Goal: Task Accomplishment & Management: Use online tool/utility

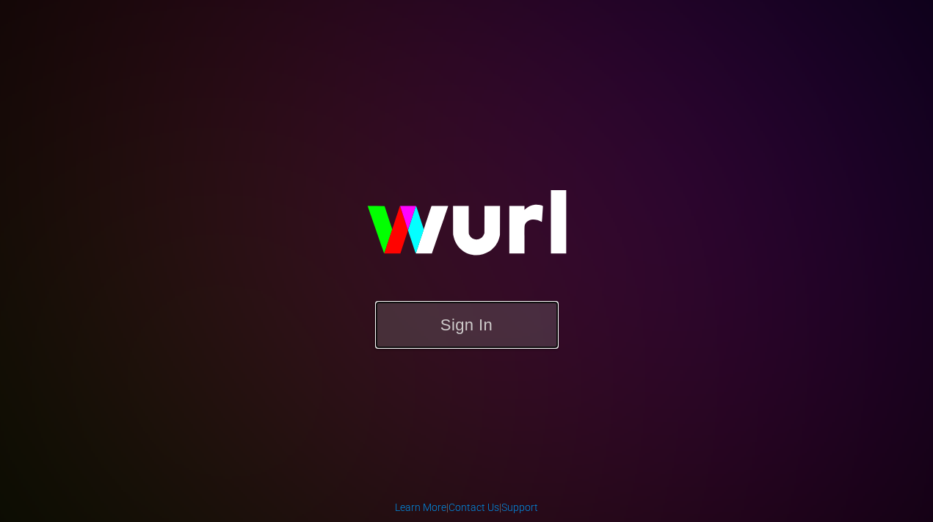
click at [478, 311] on button "Sign In" at bounding box center [467, 325] width 184 height 48
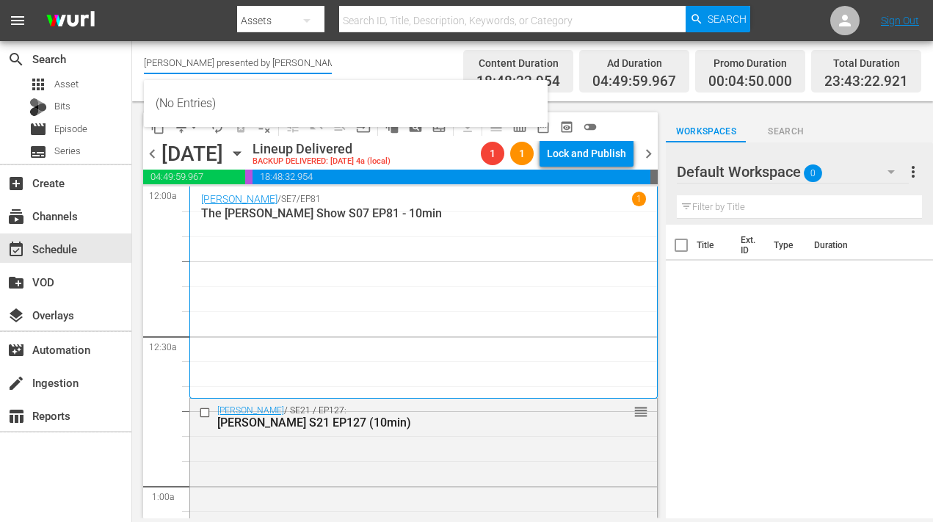
click at [227, 57] on input "[PERSON_NAME] presented by [PERSON_NAME] (1887)" at bounding box center [238, 62] width 188 height 35
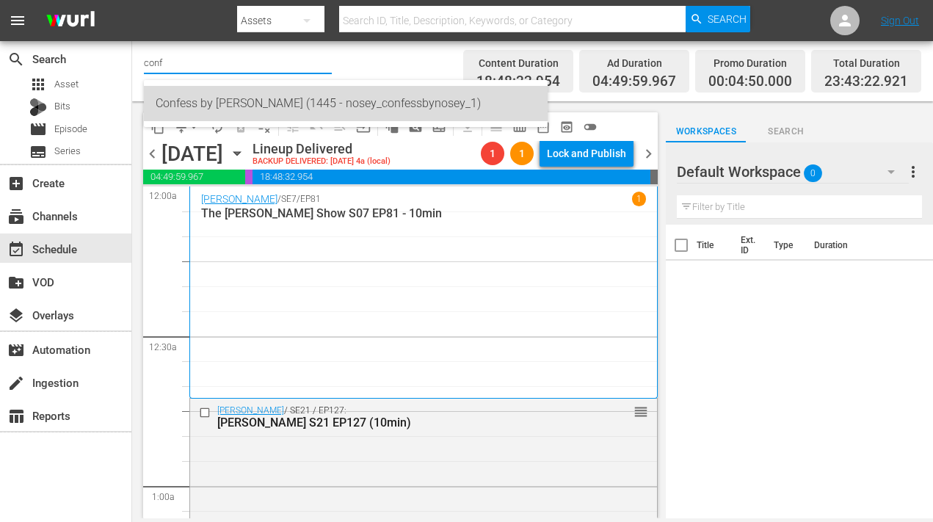
click at [239, 108] on div "Confess by [PERSON_NAME] (1445 - nosey_confessbynosey_1)" at bounding box center [346, 103] width 380 height 35
type input "Confess by [PERSON_NAME] (1445 - nosey_confessbynosey_1)"
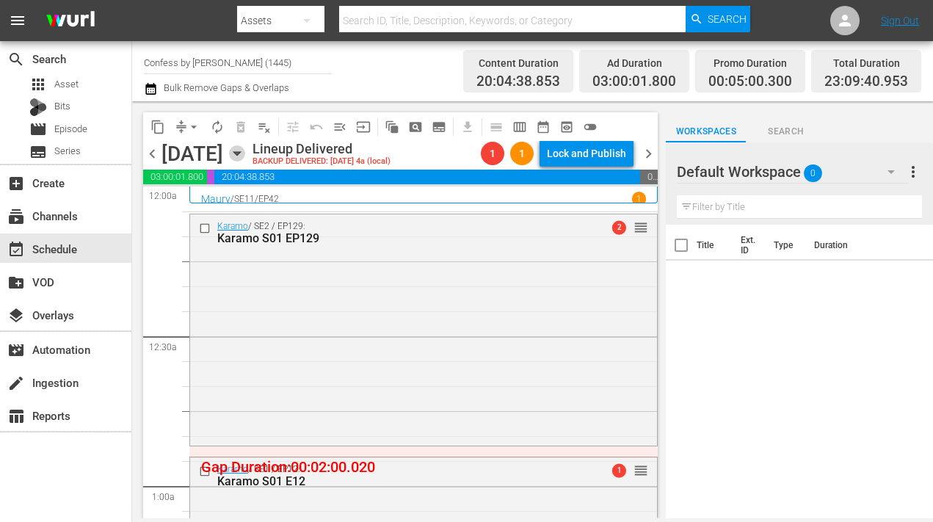
click at [245, 153] on icon "button" at bounding box center [237, 153] width 16 height 16
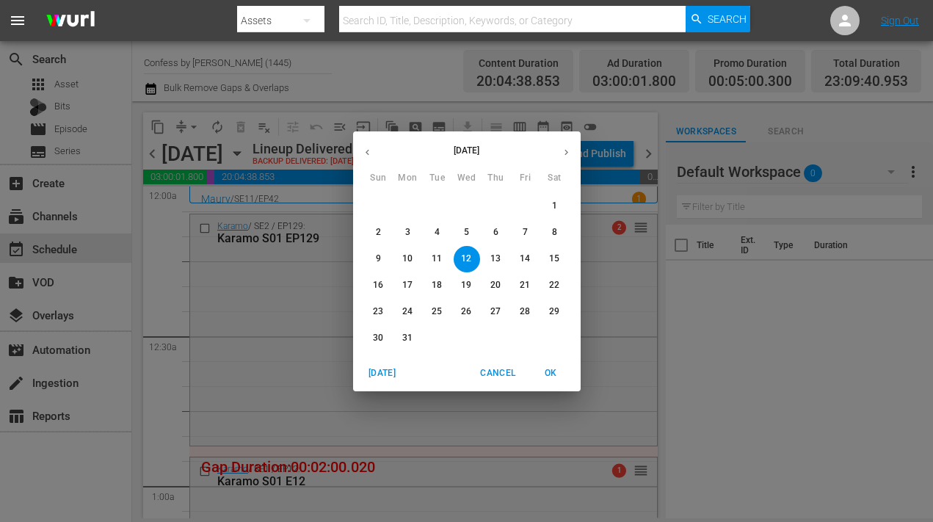
click at [372, 152] on icon "button" at bounding box center [367, 152] width 11 height 11
click at [573, 153] on button "button" at bounding box center [566, 152] width 29 height 29
click at [572, 153] on button "button" at bounding box center [566, 152] width 29 height 29
click at [572, 154] on button "button" at bounding box center [566, 152] width 29 height 29
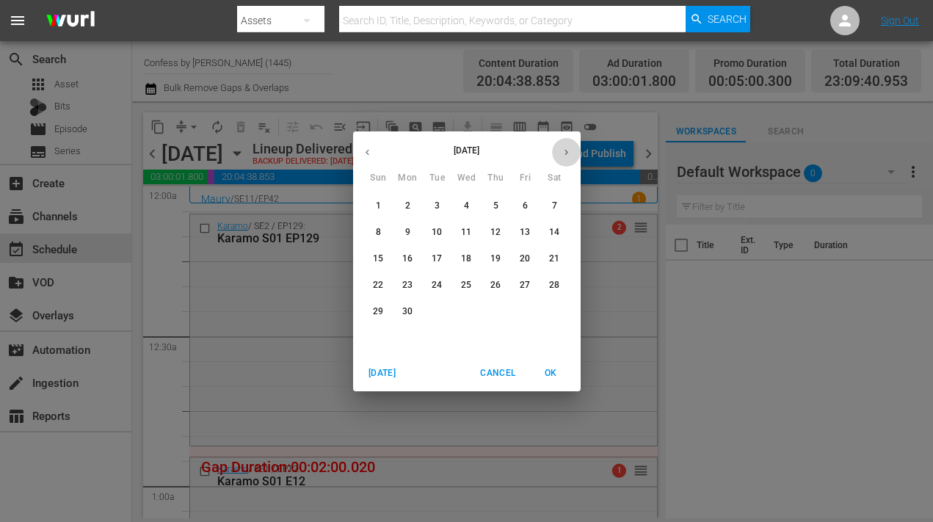
click at [572, 154] on button "button" at bounding box center [566, 152] width 29 height 29
click at [408, 260] on p "15" at bounding box center [407, 259] width 10 height 12
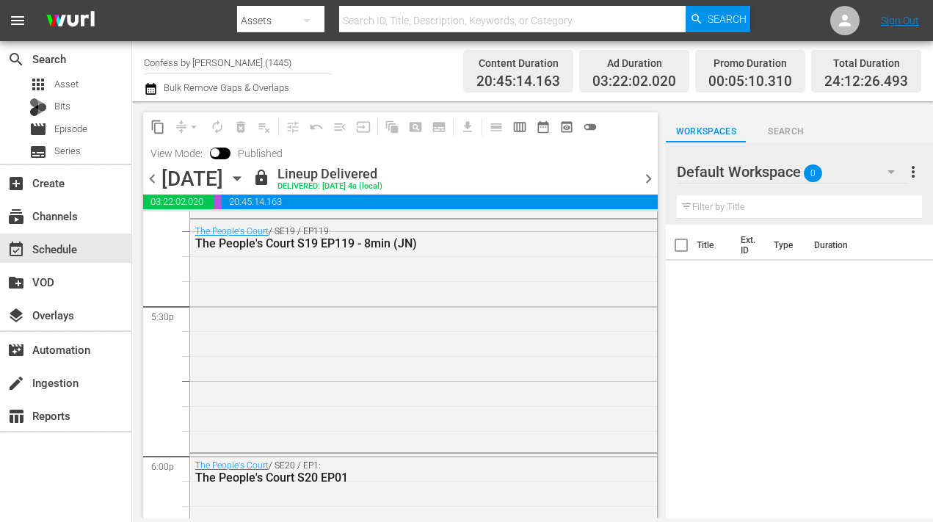
scroll to position [5353, 0]
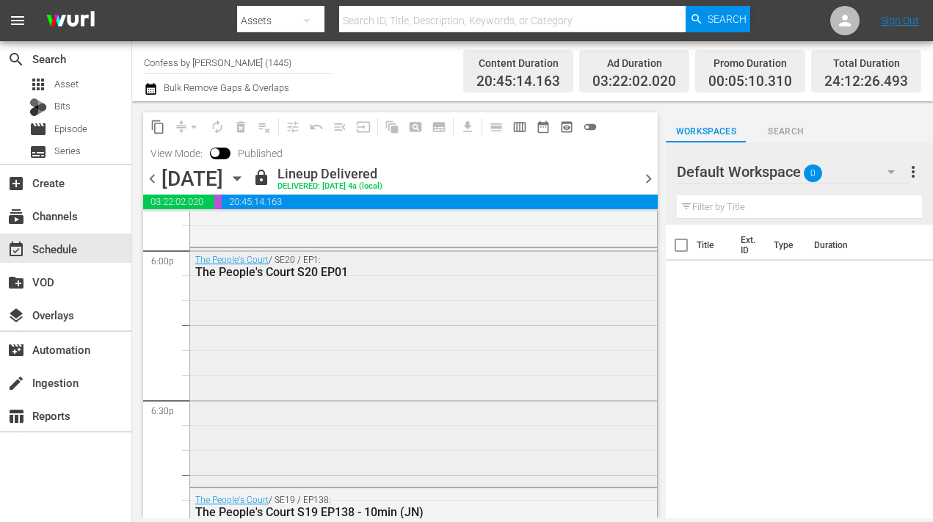
click at [454, 379] on div "The People's Court / SE20 / EP1: The People's Court S20 EP01" at bounding box center [423, 366] width 467 height 236
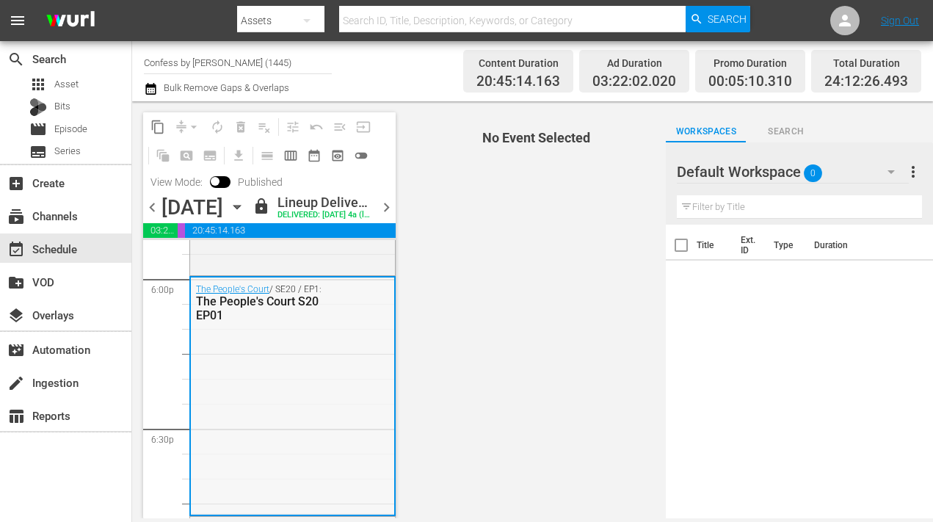
click at [338, 360] on div "The People's Court / SE20 / EP1: The People's Court S20 EP01" at bounding box center [292, 396] width 203 height 236
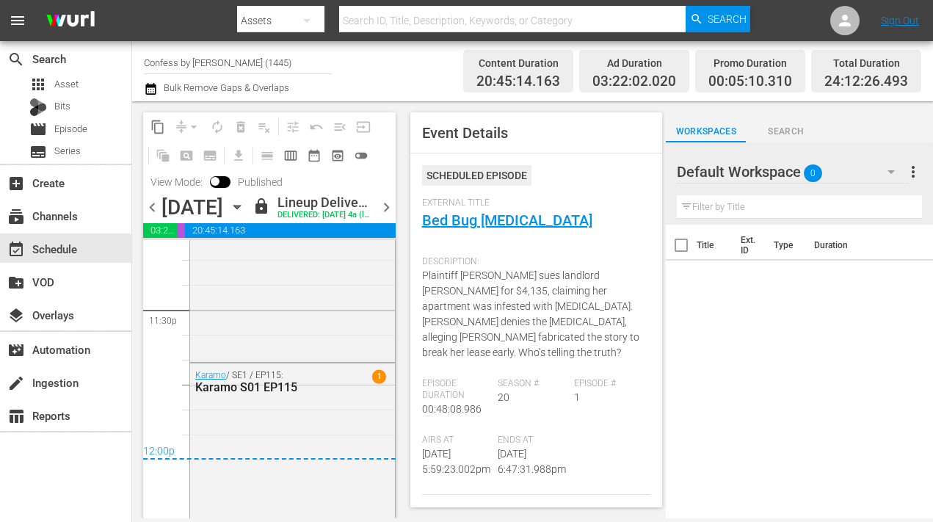
scroll to position [7072, 0]
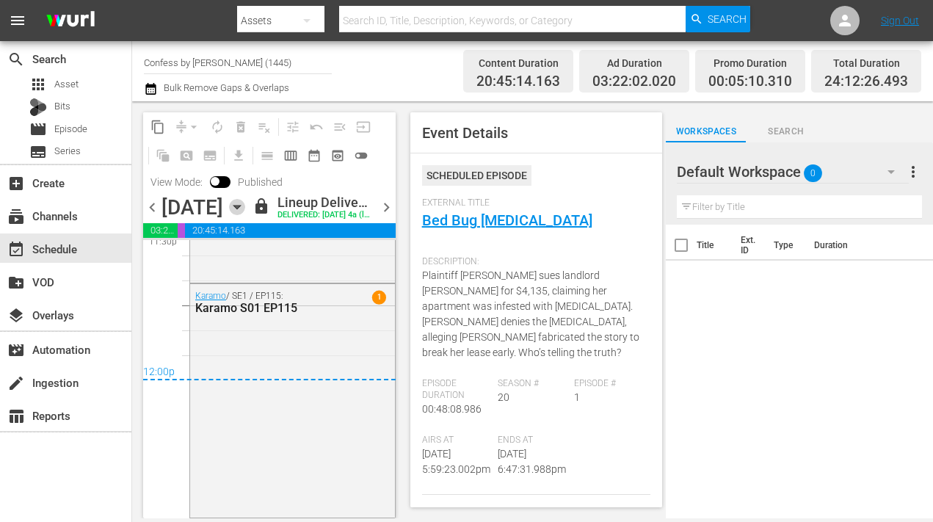
click at [245, 214] on icon "button" at bounding box center [237, 207] width 16 height 16
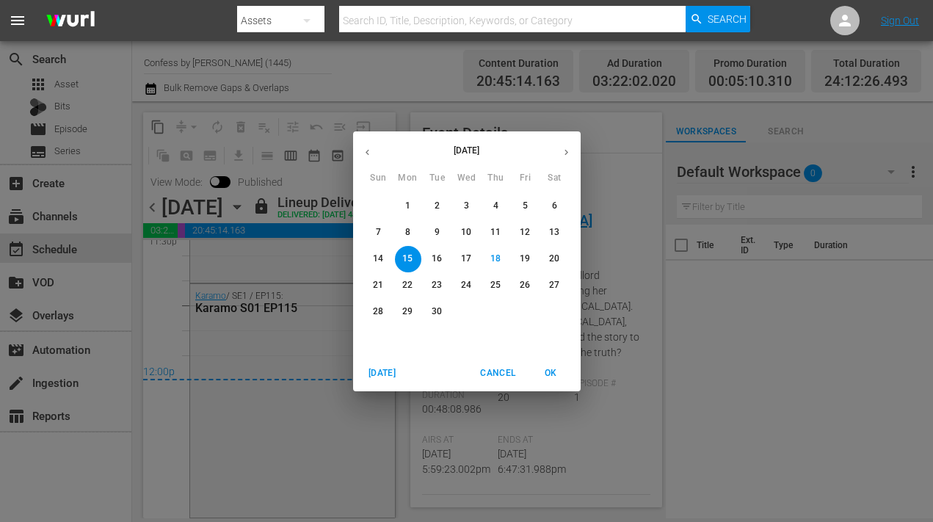
click at [407, 310] on p "29" at bounding box center [407, 311] width 10 height 12
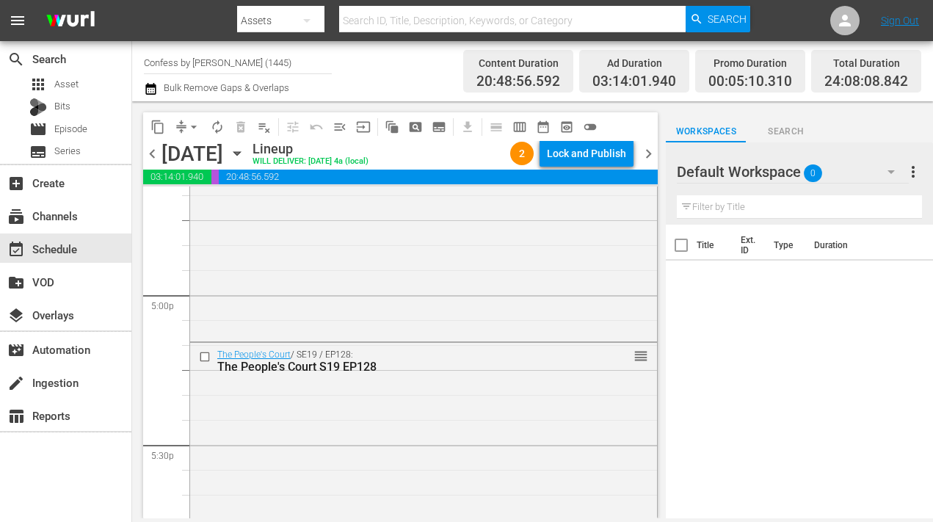
scroll to position [5111, 0]
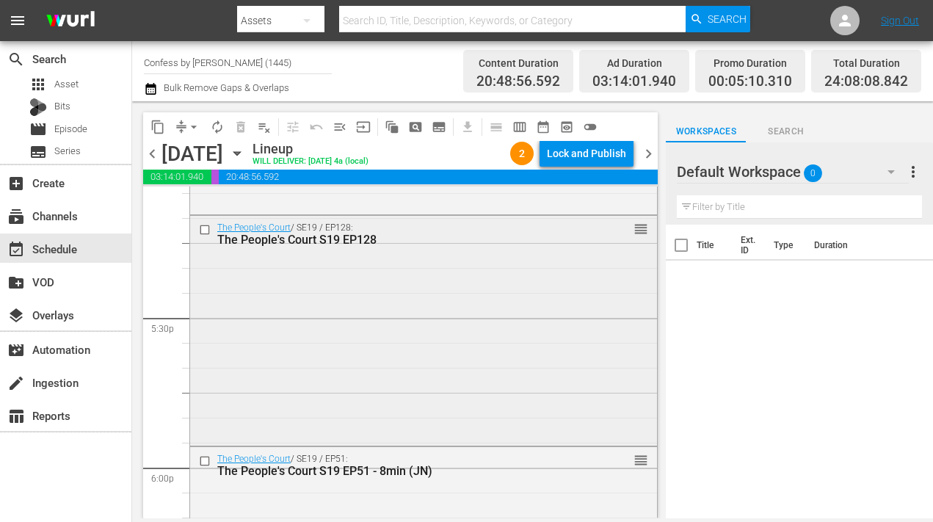
click at [509, 316] on div "The People's Court / SE19 / EP128: The People's Court S19 EP128 reorder" at bounding box center [423, 329] width 467 height 227
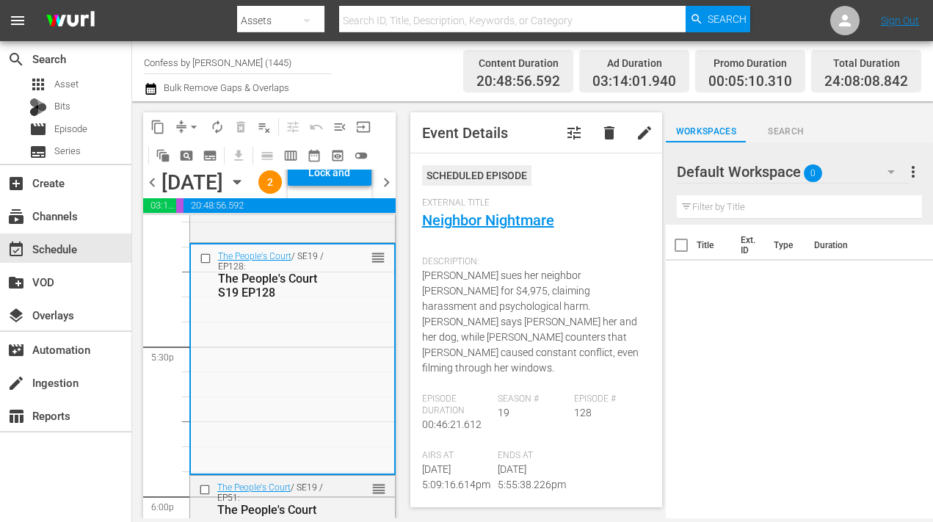
click at [302, 20] on icon "button" at bounding box center [307, 21] width 18 height 18
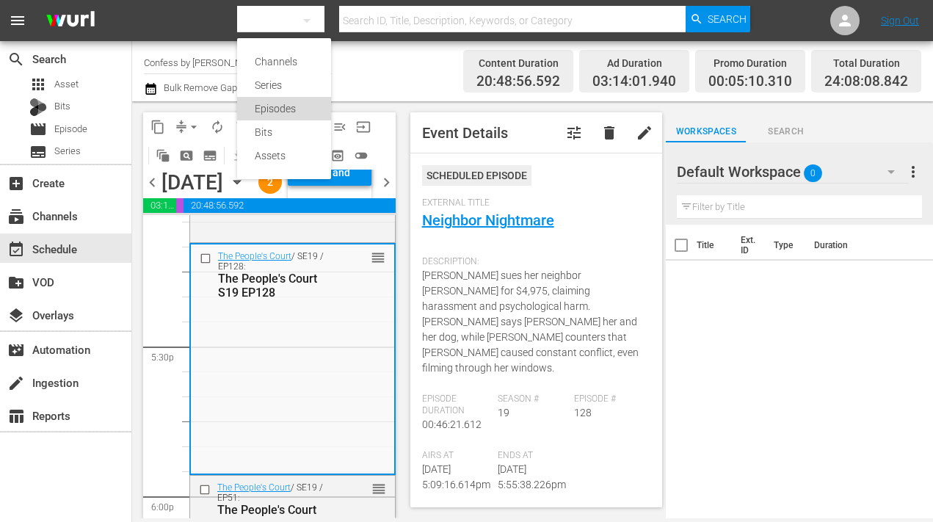
click at [294, 109] on div "Episodes" at bounding box center [284, 108] width 59 height 23
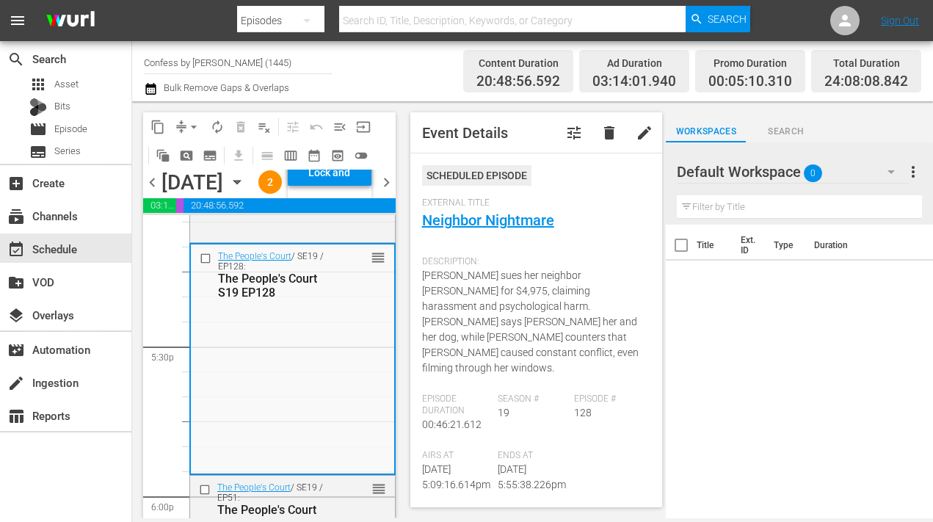
click at [359, 13] on div "Channels Series Episodes Bits Assets" at bounding box center [466, 261] width 933 height 522
click at [359, 13] on input "text" at bounding box center [512, 20] width 347 height 35
paste input "PE-2335"
type input "PE-2335"
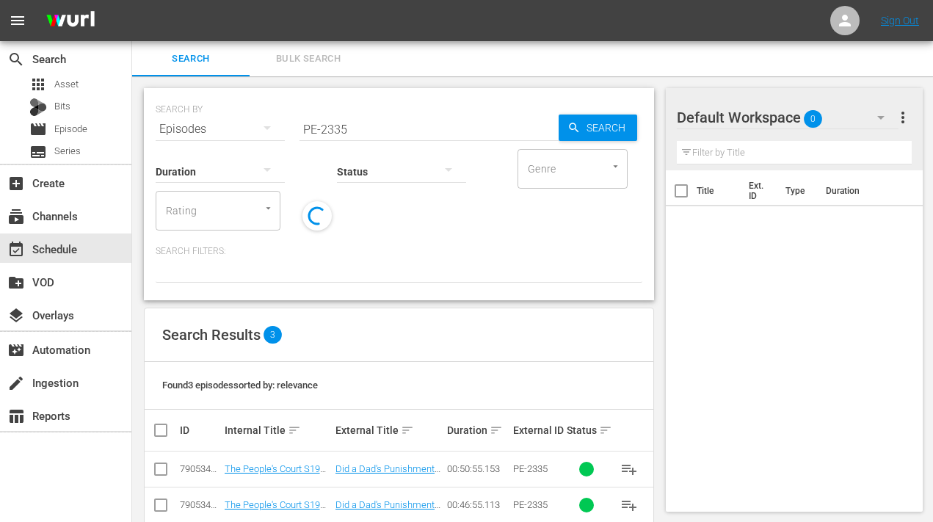
scroll to position [64, 0]
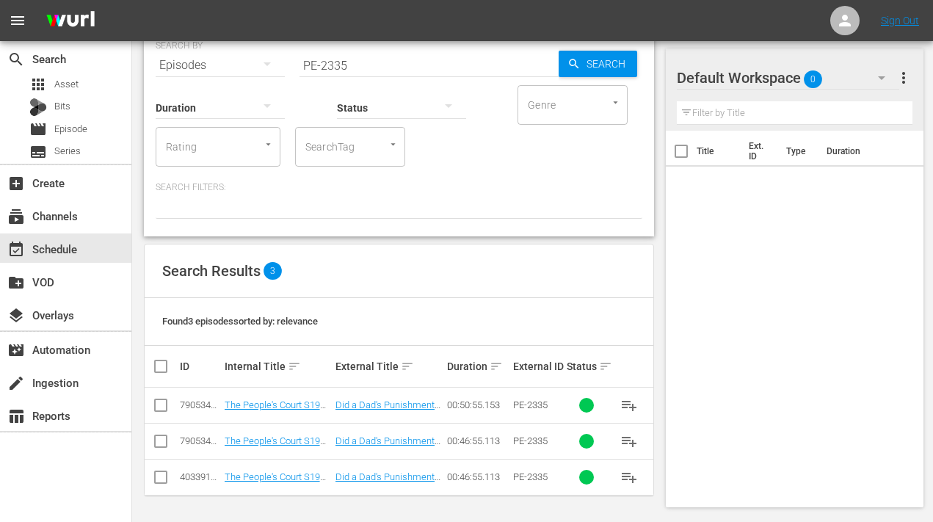
click at [159, 367] on input "checkbox" at bounding box center [166, 367] width 29 height 18
checkbox input "true"
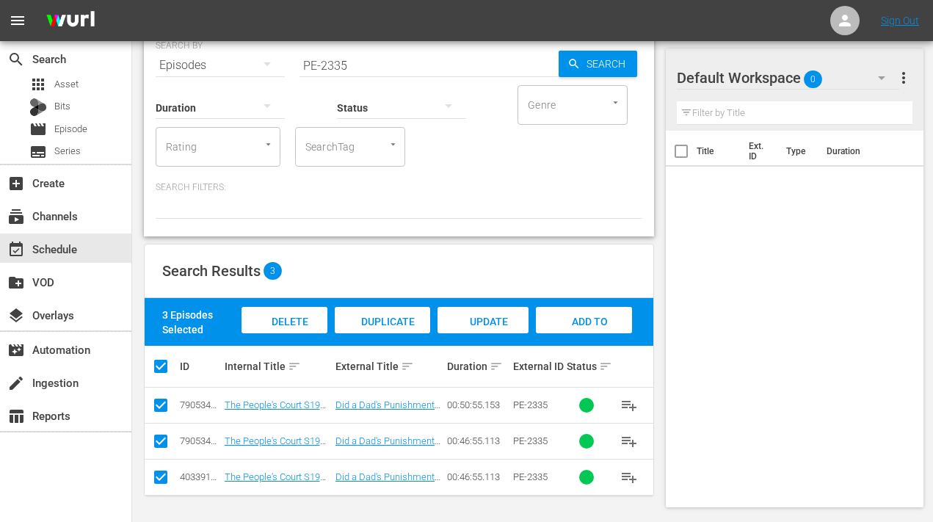
click at [604, 317] on span "Add to Workspace" at bounding box center [584, 336] width 72 height 40
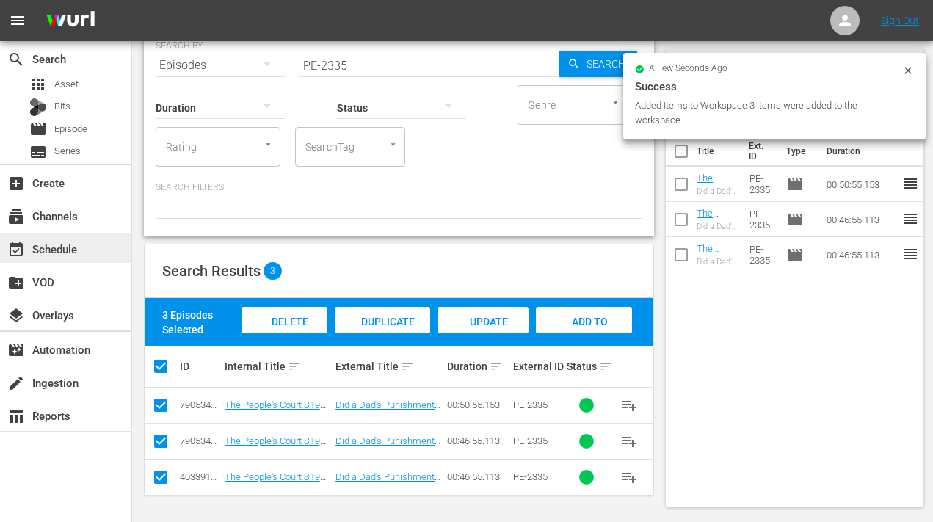
click at [62, 253] on div "event_available Schedule" at bounding box center [41, 246] width 82 height 13
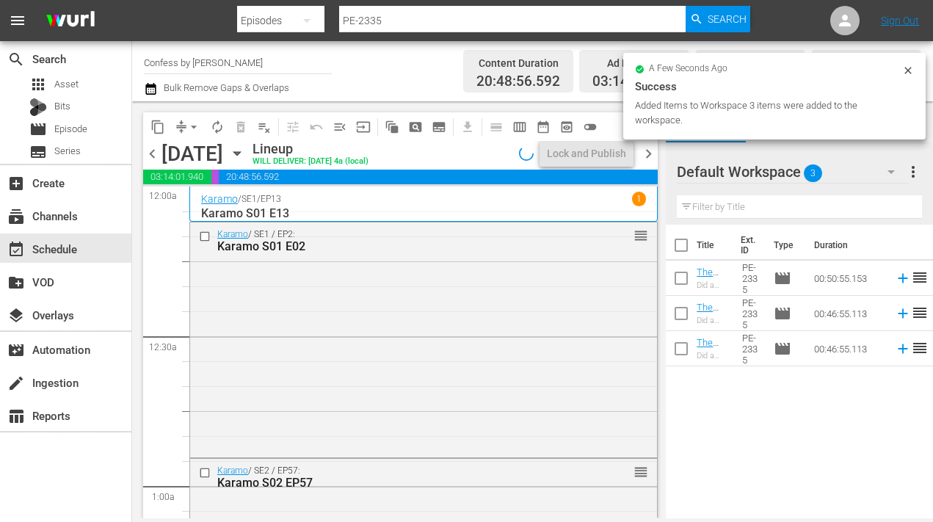
click at [245, 154] on icon "button" at bounding box center [237, 153] width 16 height 16
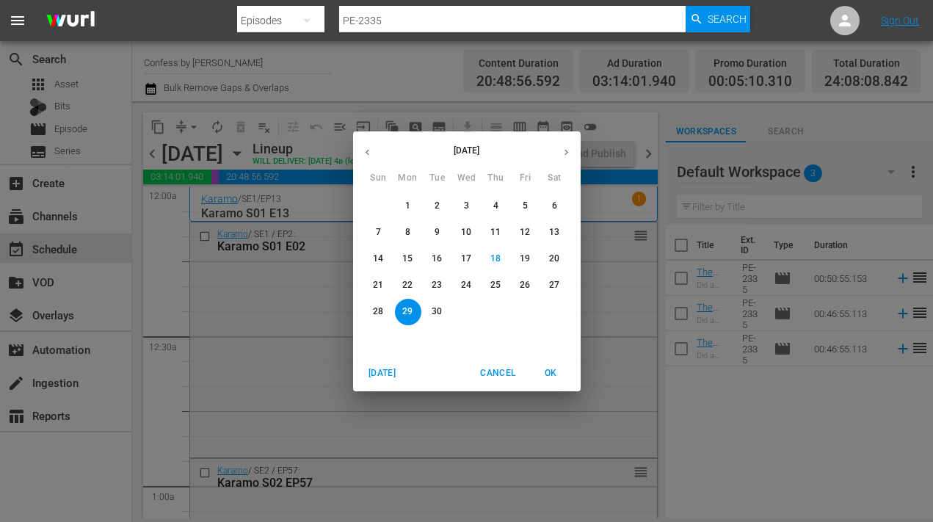
click at [567, 159] on button "button" at bounding box center [566, 152] width 29 height 29
click at [492, 284] on p "23" at bounding box center [495, 285] width 10 height 12
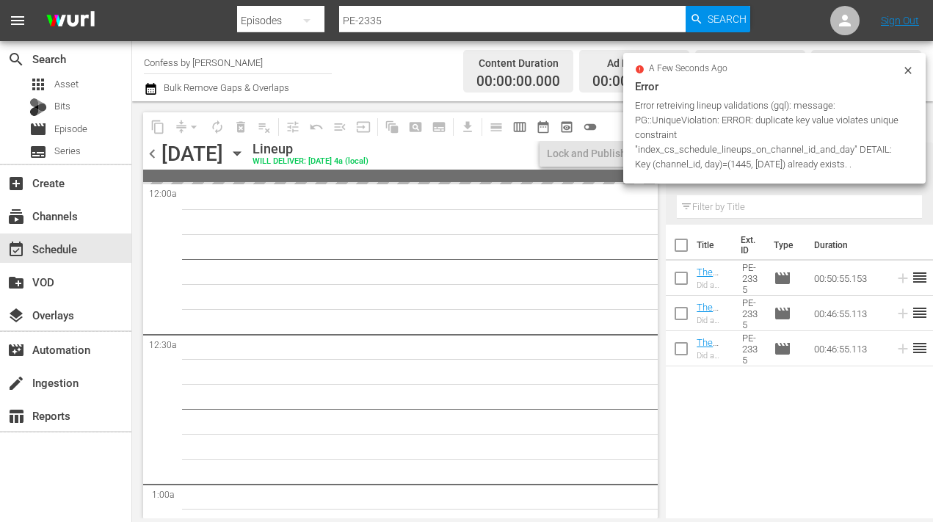
click at [686, 248] on input "checkbox" at bounding box center [681, 248] width 31 height 31
checkbox input "true"
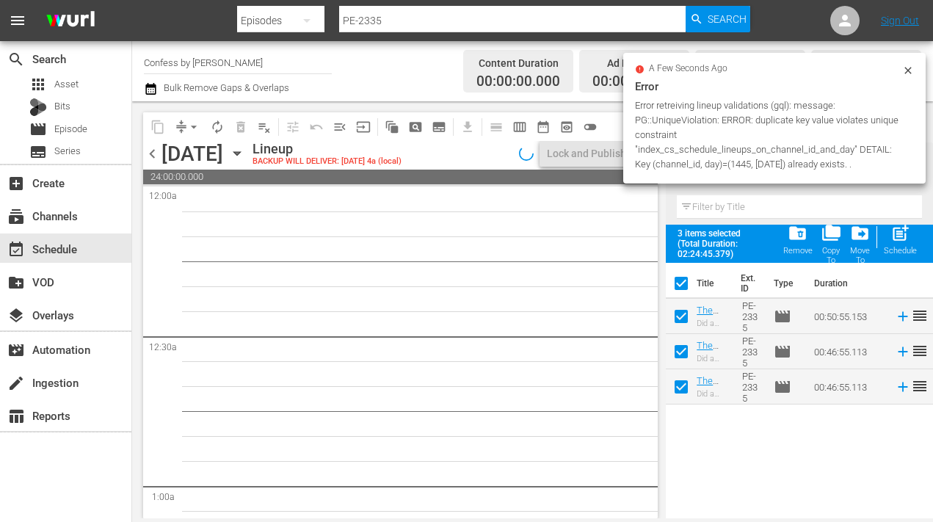
click at [893, 238] on span "post_add" at bounding box center [901, 233] width 20 height 20
checkbox input "false"
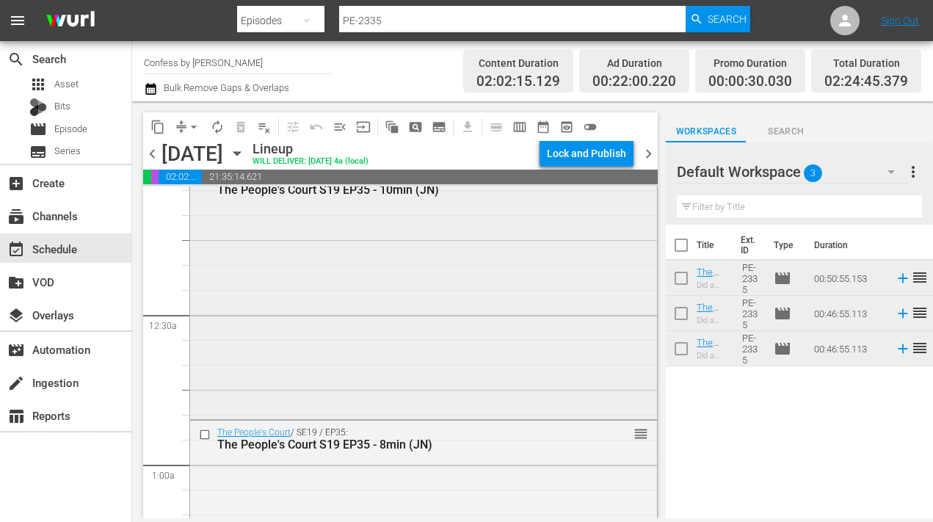
scroll to position [21, 0]
click at [408, 12] on input "PE-2335" at bounding box center [512, 20] width 347 height 35
click at [383, 23] on input "PE-2335" at bounding box center [512, 20] width 347 height 35
